Goal: Find specific page/section: Find specific page/section

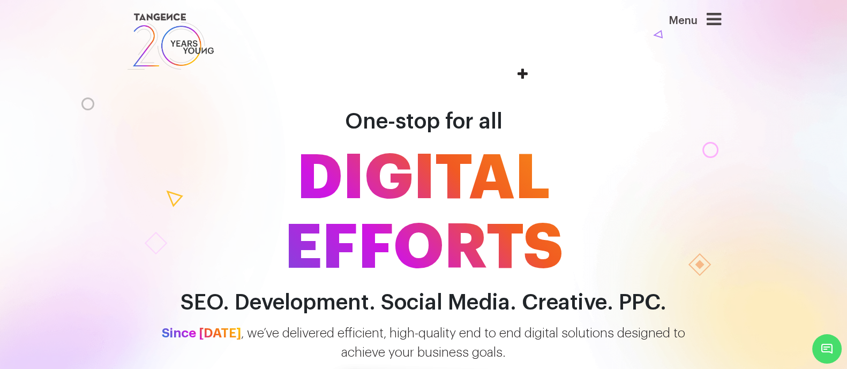
click at [721, 28] on icon at bounding box center [714, 19] width 14 height 17
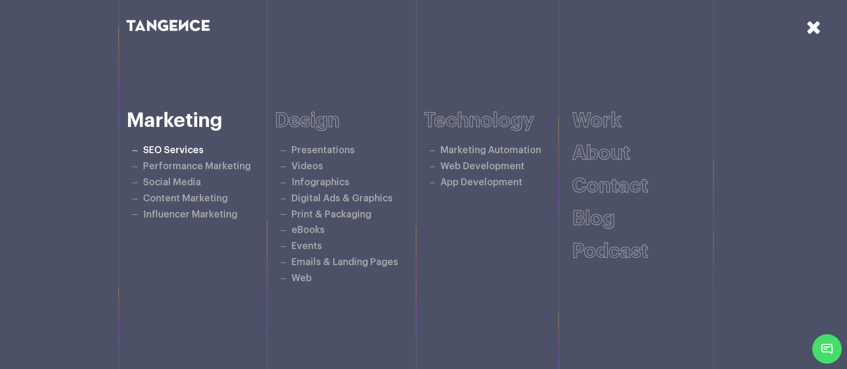
click at [155, 153] on link "SEO Services" at bounding box center [173, 150] width 61 height 9
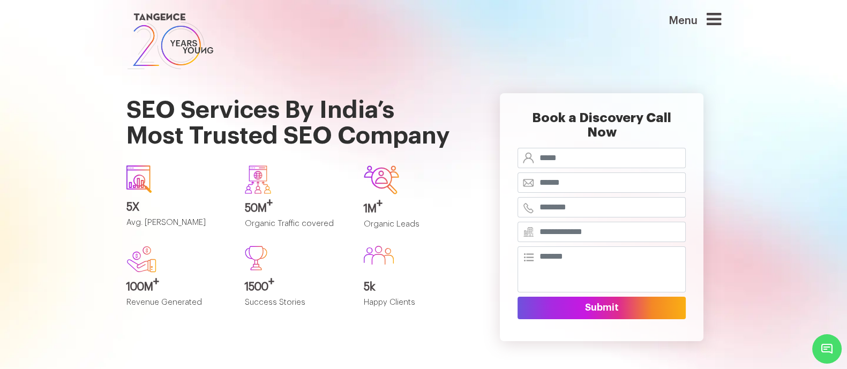
click at [750, 9] on header "Menu" at bounding box center [423, 36] width 847 height 72
click at [721, 21] on icon at bounding box center [714, 19] width 14 height 17
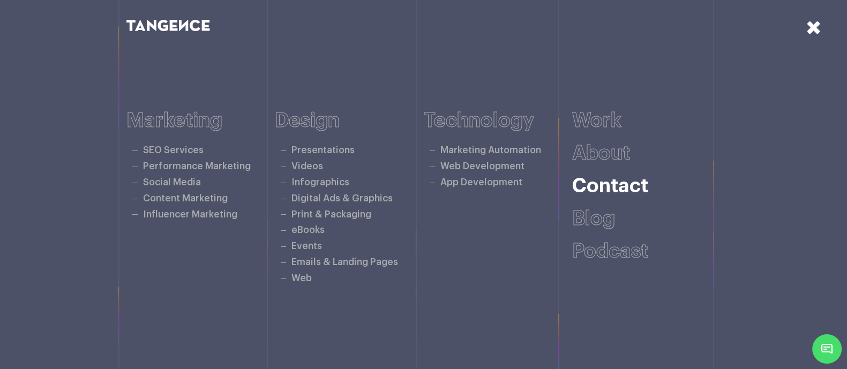
click at [630, 178] on link "Contact" at bounding box center [610, 186] width 76 height 20
